Goal: Transaction & Acquisition: Purchase product/service

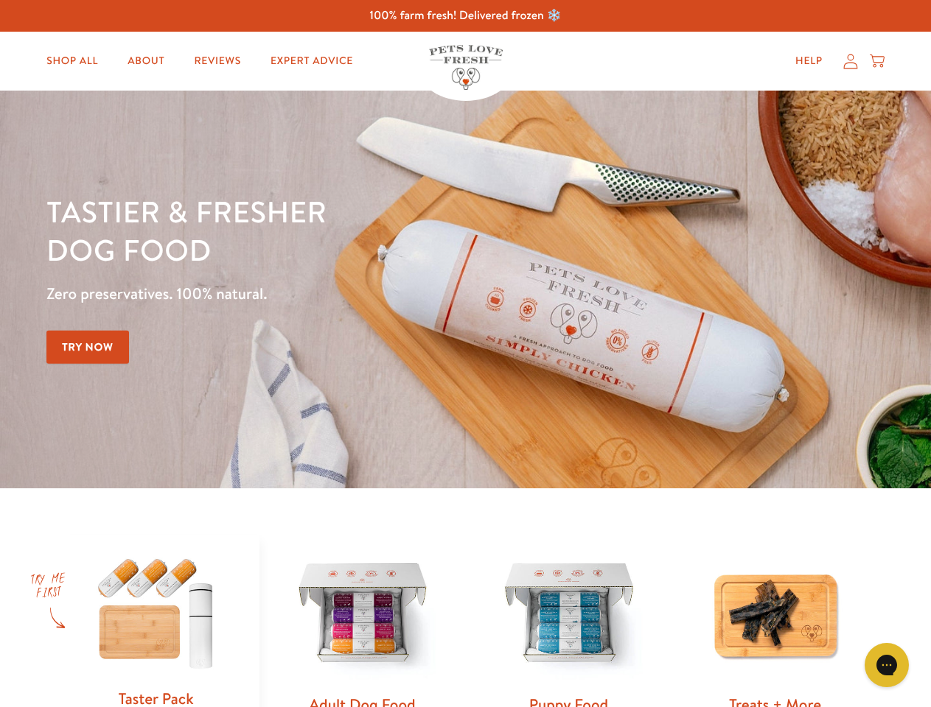
click at [465, 354] on div "Tastier & fresher dog food Zero preservatives. 100% natural. Try Now" at bounding box center [325, 289] width 558 height 195
click at [886, 665] on icon "Gorgias live chat" at bounding box center [886, 665] width 14 height 14
